Goal: Complete application form

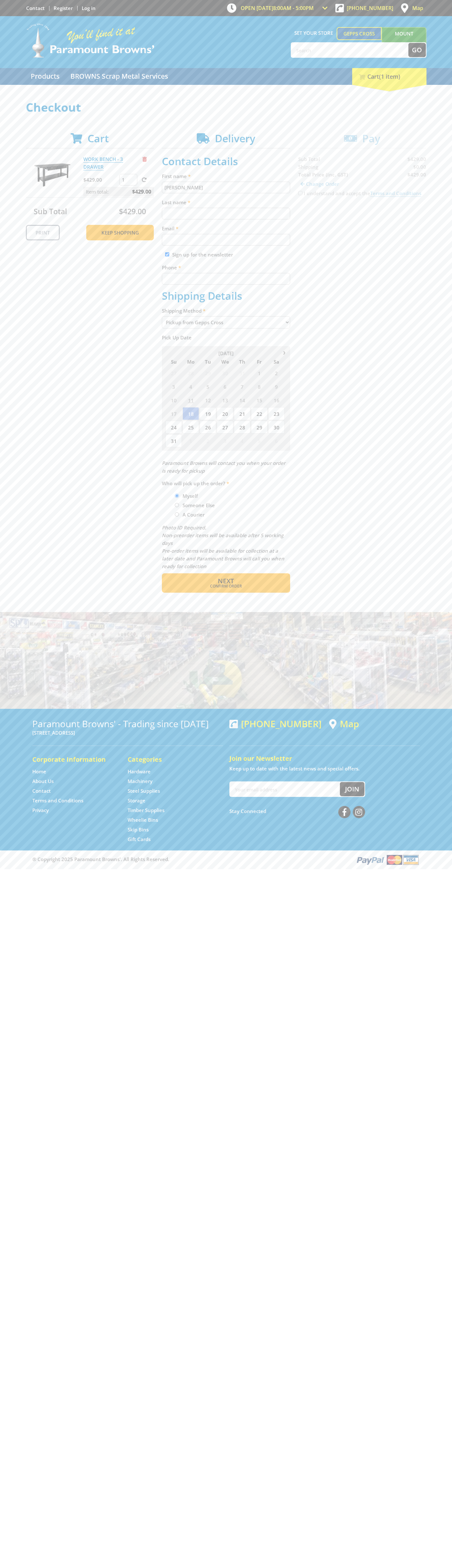
type input "[PERSON_NAME]"
type input "[EMAIL_ADDRESS][DOMAIN_NAME]"
type input "0293744000"
click at [226, 581] on span "Next" at bounding box center [226, 581] width 16 height 9
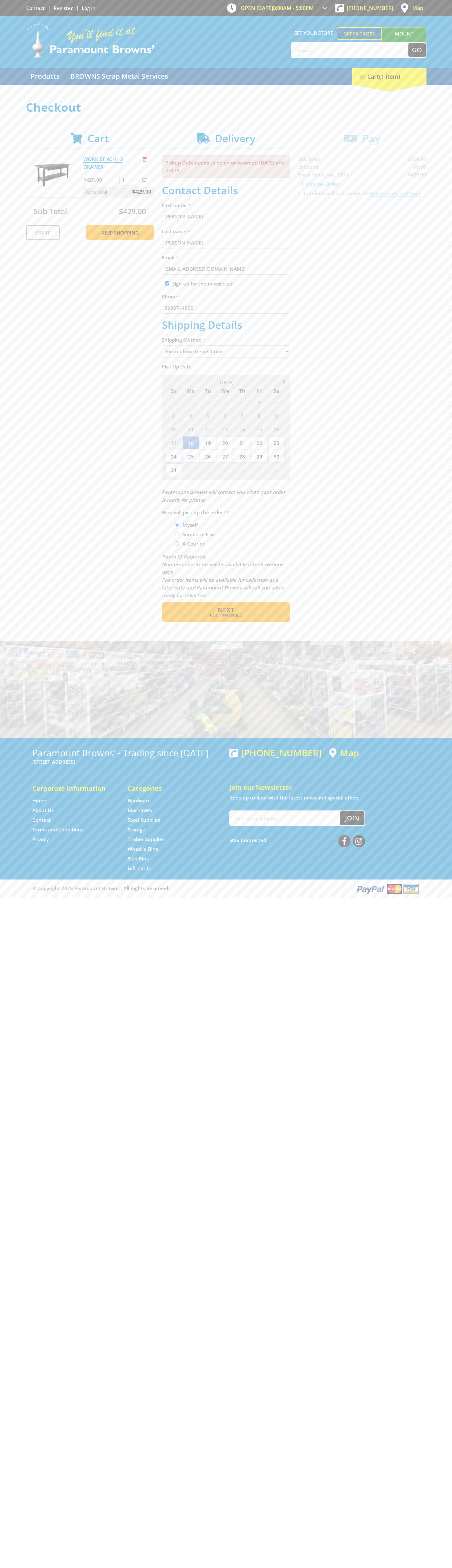
type input "[PERSON_NAME]"
click at [226, 616] on span "Confirm order" at bounding box center [226, 615] width 100 height 4
click at [226, 610] on span "Next" at bounding box center [226, 609] width 16 height 9
